Goal: Find specific page/section: Find specific page/section

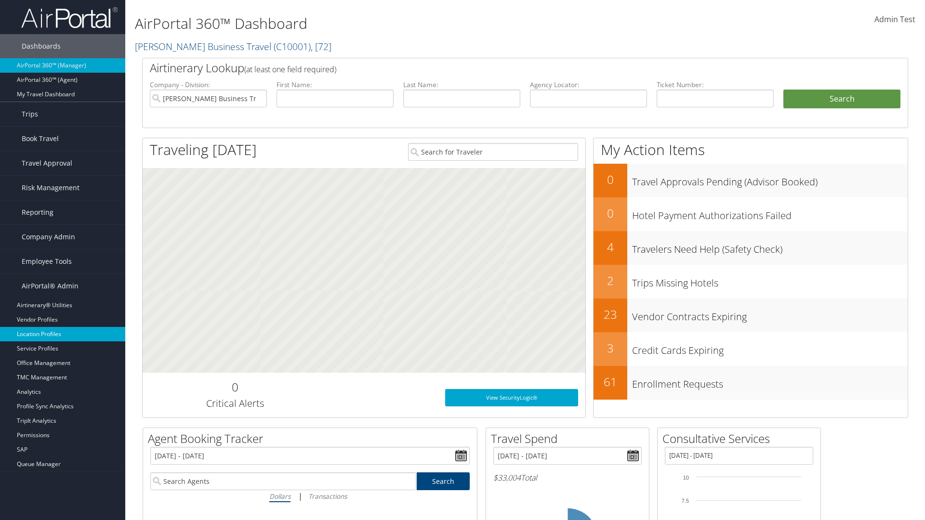
click at [63, 334] on link "Location Profiles" at bounding box center [62, 334] width 125 height 14
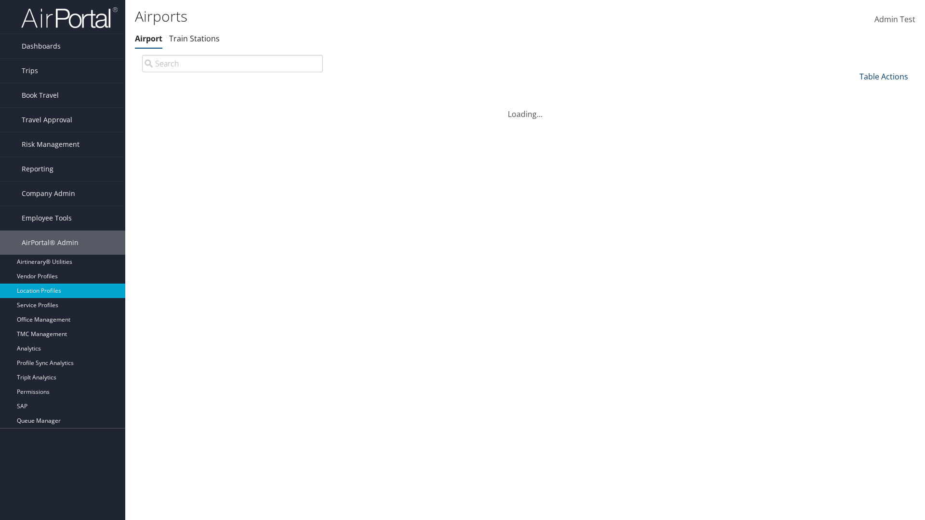
click at [884, 76] on link "Table Actions" at bounding box center [884, 76] width 49 height 11
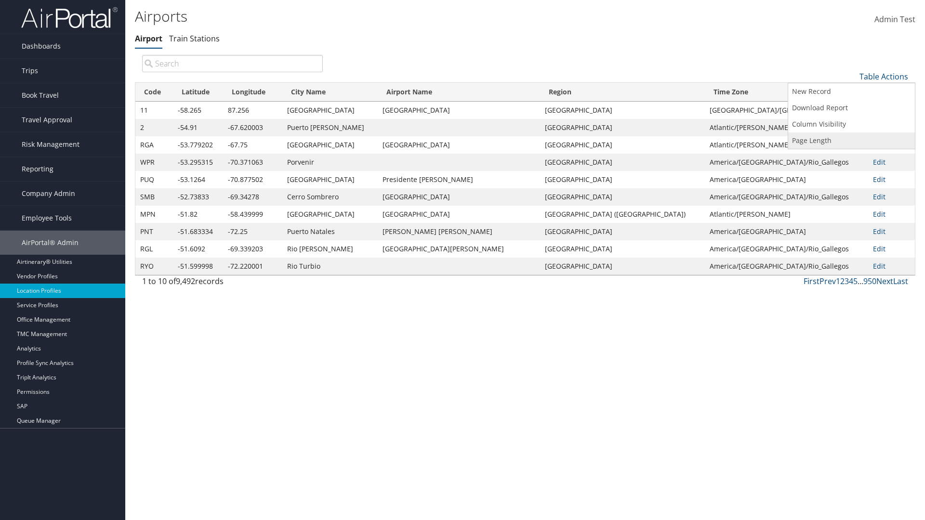
click at [852, 140] on link "Page Length" at bounding box center [851, 141] width 127 height 16
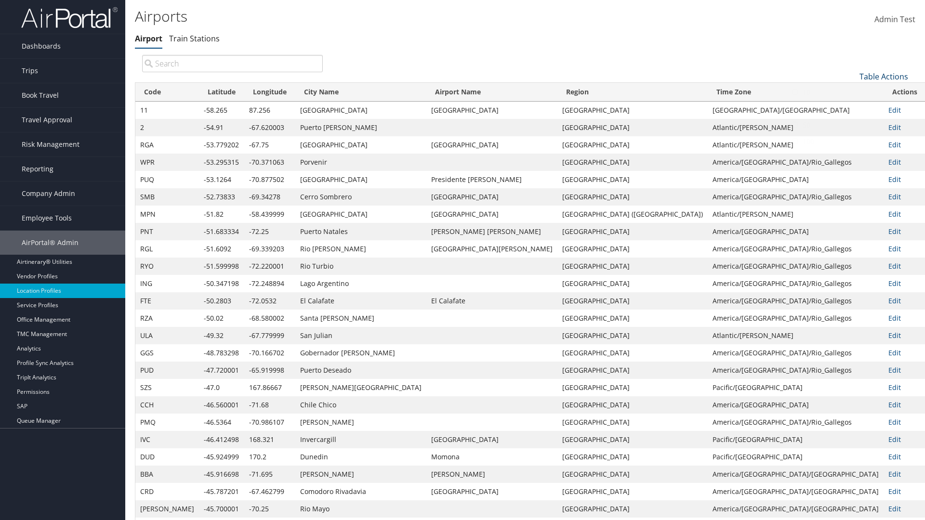
click at [884, 71] on link "Table Actions" at bounding box center [884, 76] width 49 height 11
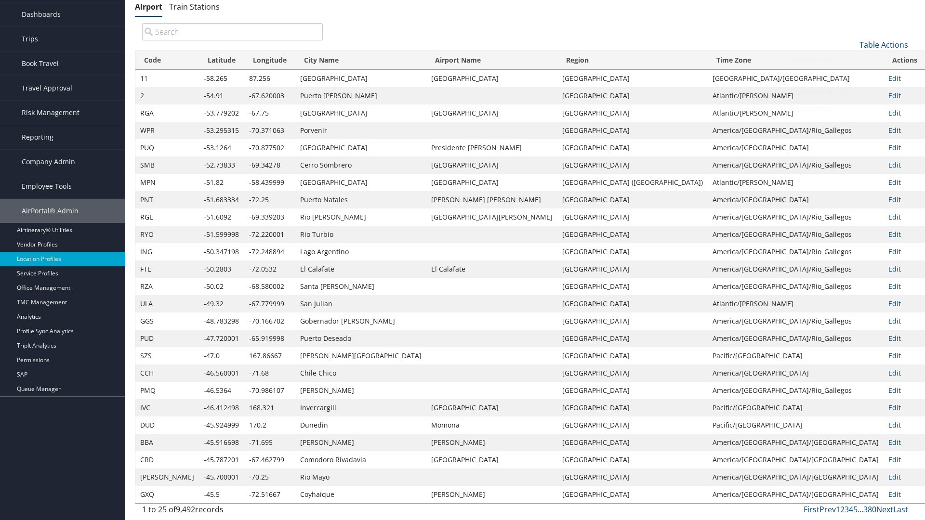
click at [852, 108] on link "Page Length" at bounding box center [851, 109] width 127 height 16
click at [852, 93] on link "50" at bounding box center [851, 93] width 127 height 16
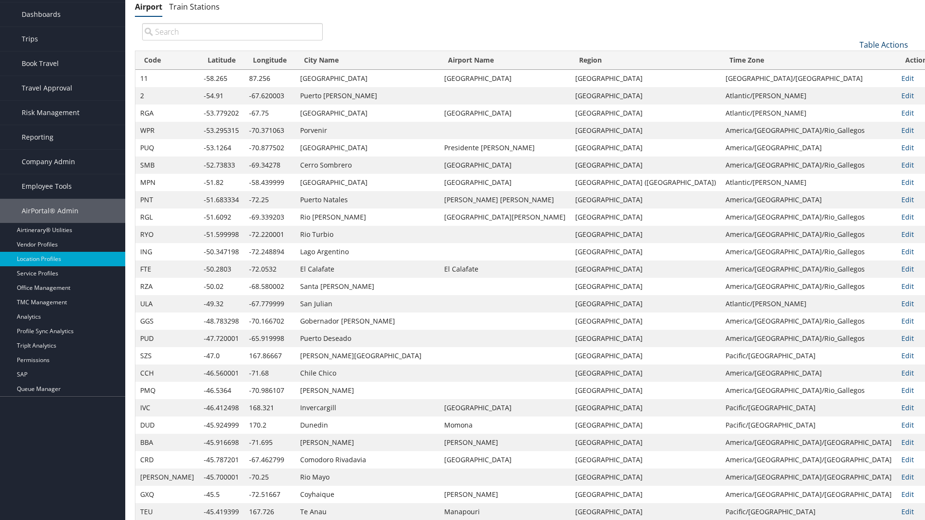
click at [884, 44] on link "Table Actions" at bounding box center [884, 45] width 49 height 11
click at [852, 109] on link "100" at bounding box center [851, 110] width 127 height 16
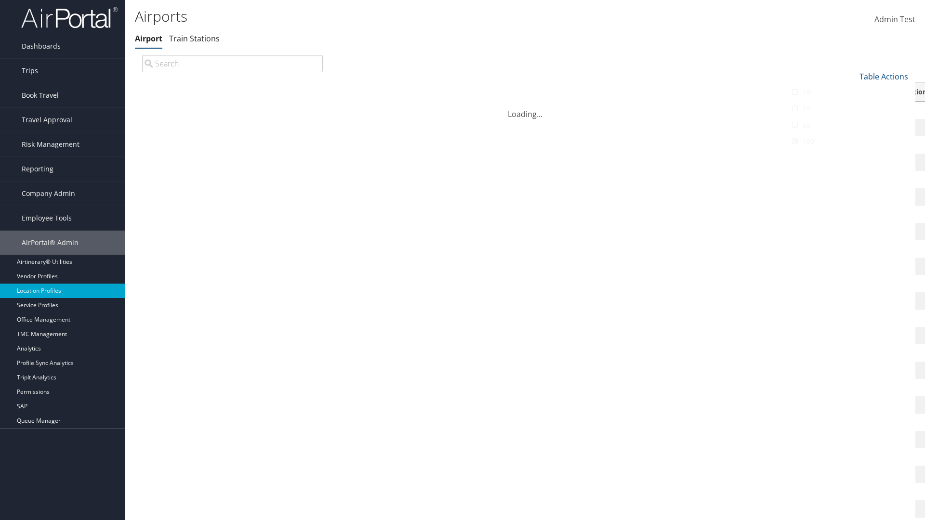
scroll to position [82, 0]
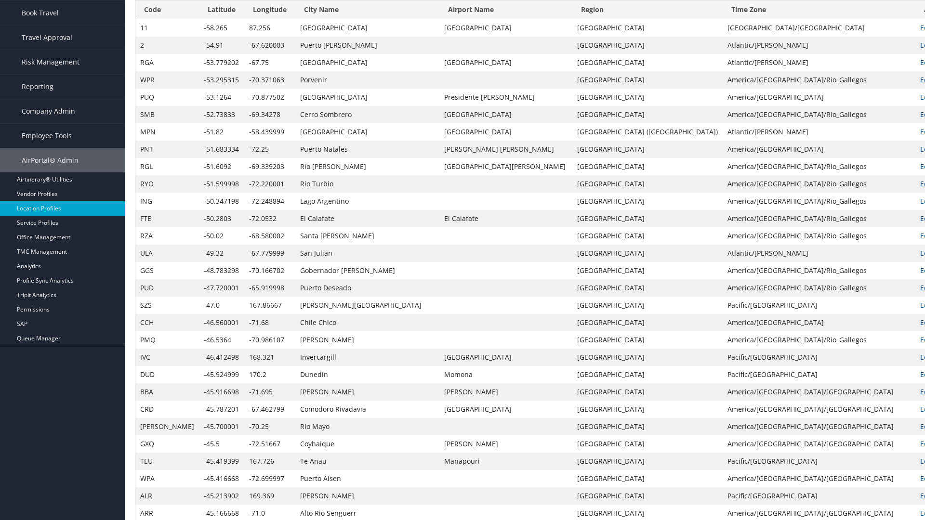
click at [155, 10] on th "Code" at bounding box center [167, 9] width 64 height 19
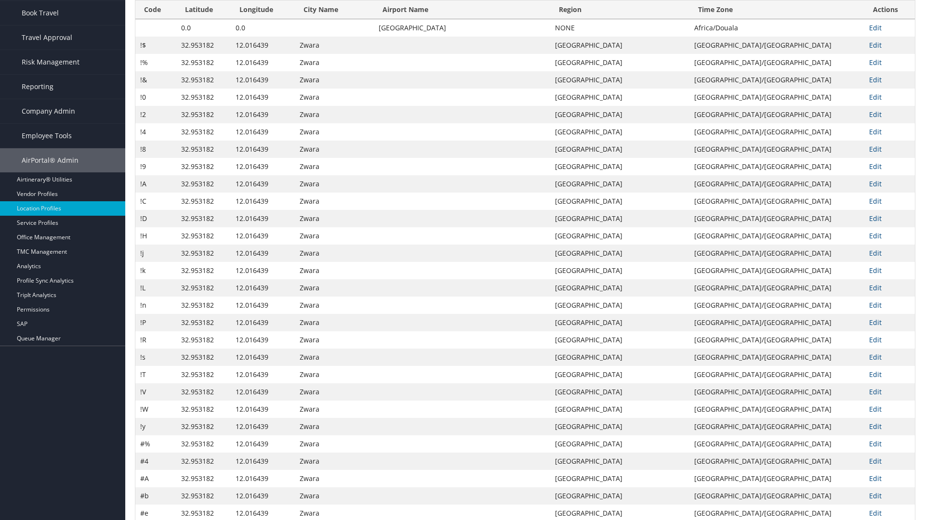
click at [156, 19] on th "Code" at bounding box center [155, 9] width 41 height 19
click at [204, 19] on th "Latitude" at bounding box center [203, 9] width 54 height 19
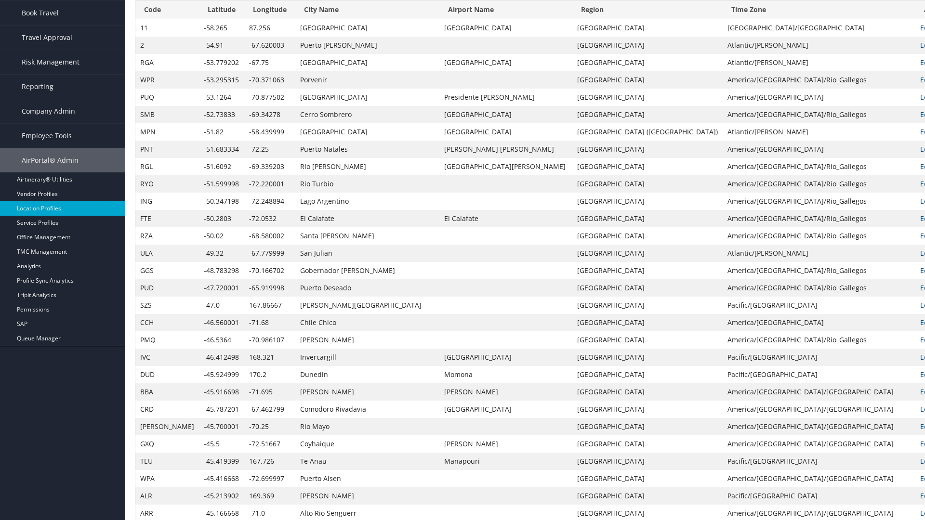
click at [202, 19] on th "Latitude" at bounding box center [221, 9] width 45 height 19
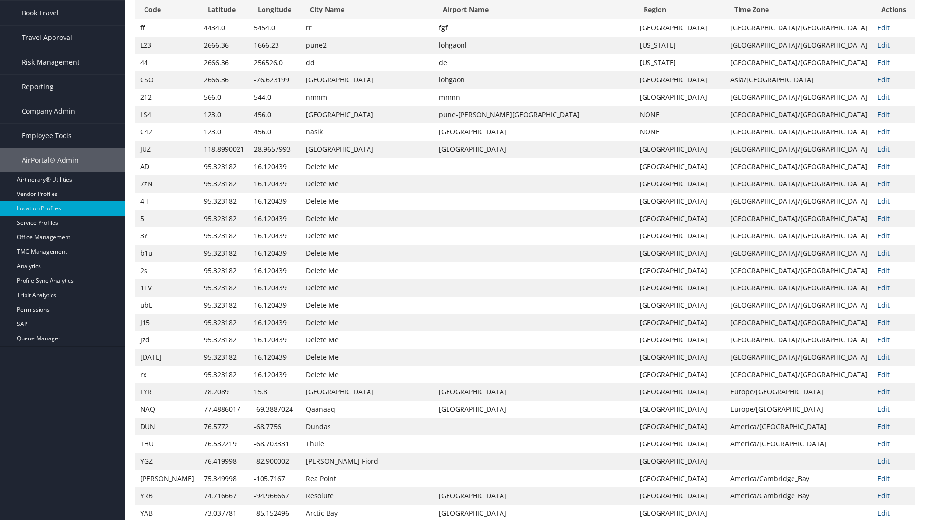
click at [264, 19] on th "Longitude" at bounding box center [275, 9] width 52 height 19
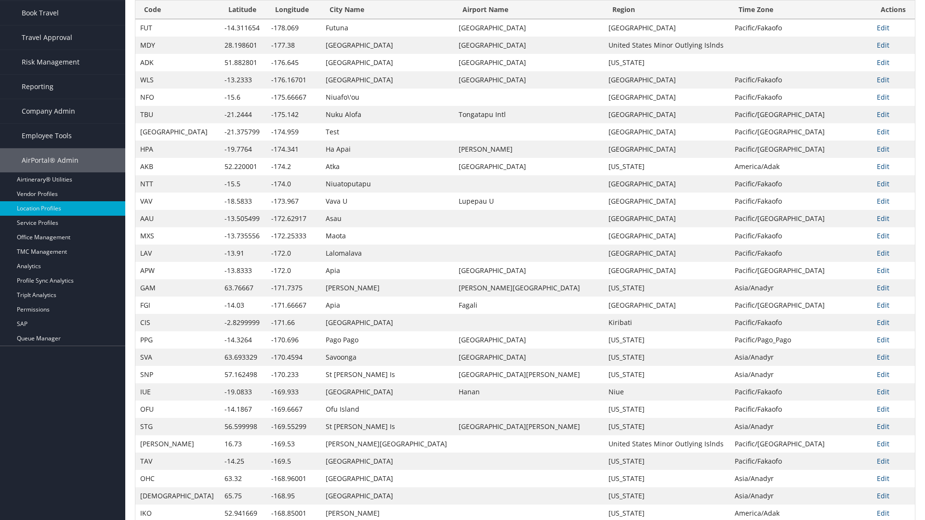
click at [266, 19] on th "Longitude" at bounding box center [293, 9] width 54 height 19
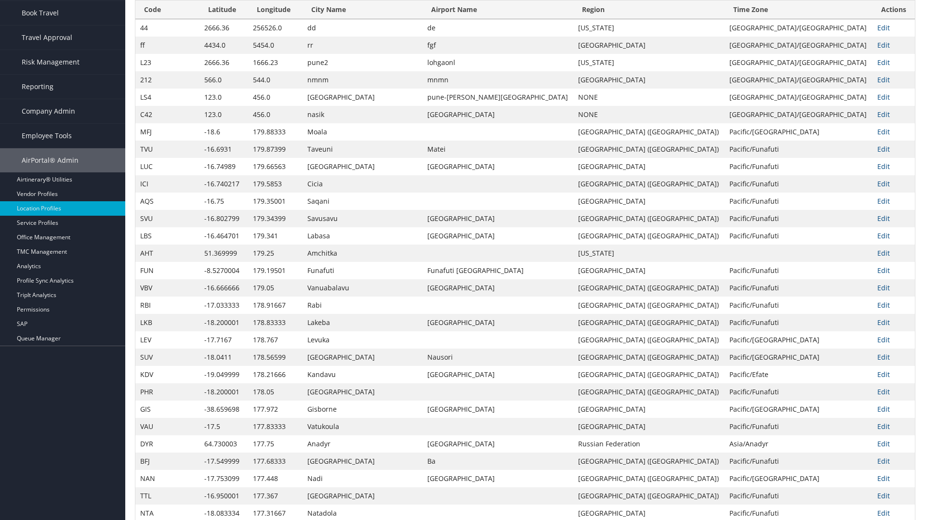
click at [341, 19] on th "City Name" at bounding box center [363, 9] width 120 height 19
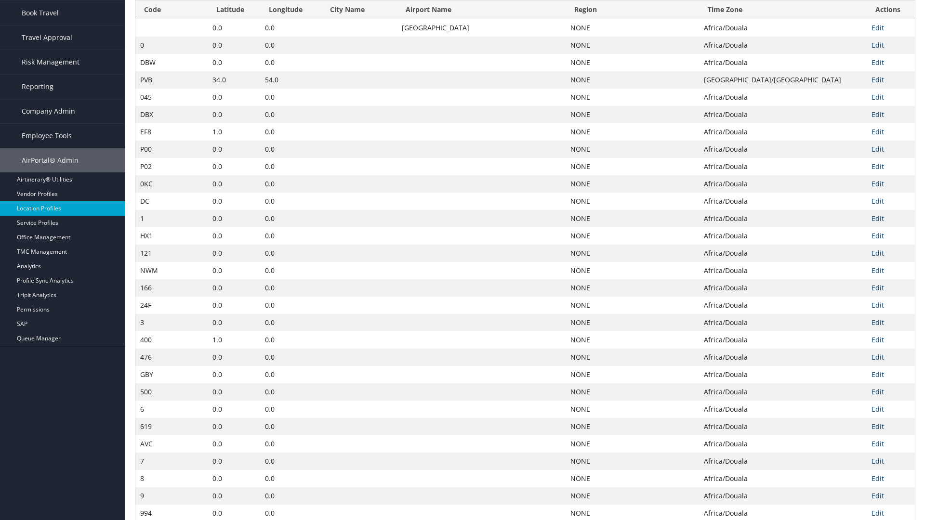
click at [336, 19] on th "City Name" at bounding box center [359, 9] width 76 height 19
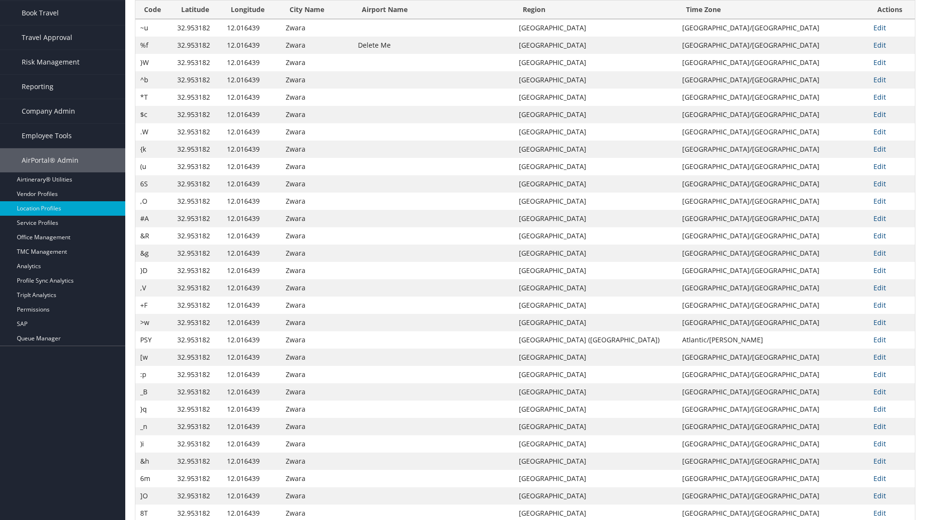
click at [466, 19] on th "Airport Name" at bounding box center [433, 9] width 161 height 19
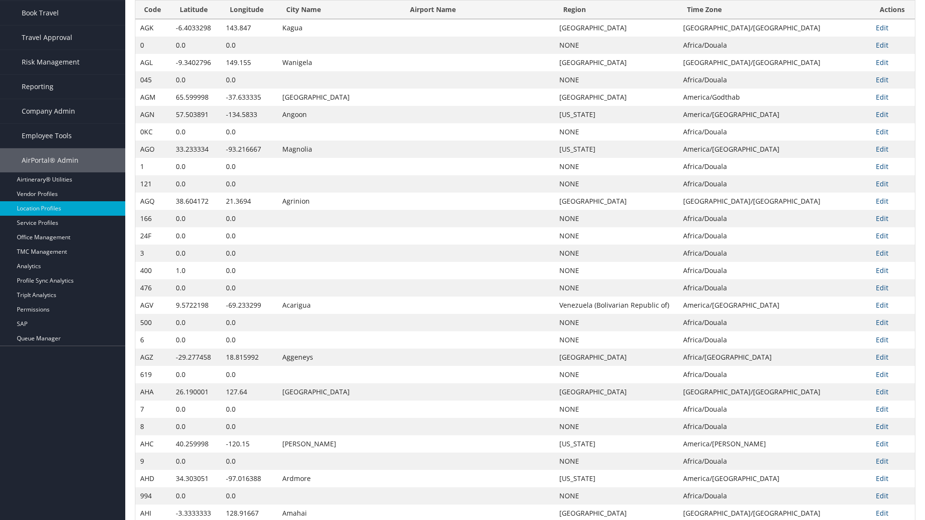
click at [466, 19] on th "Airport Name" at bounding box center [477, 9] width 153 height 19
